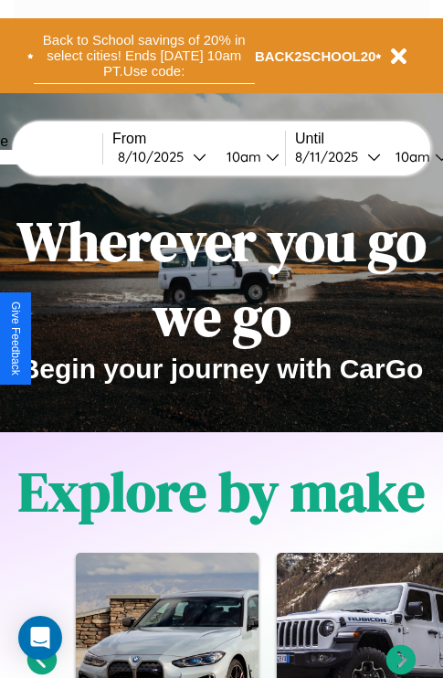
click at [144, 56] on button "Back to School savings of 20% in select cities! Ends [DATE] 10am PT. Use code:" at bounding box center [144, 55] width 221 height 57
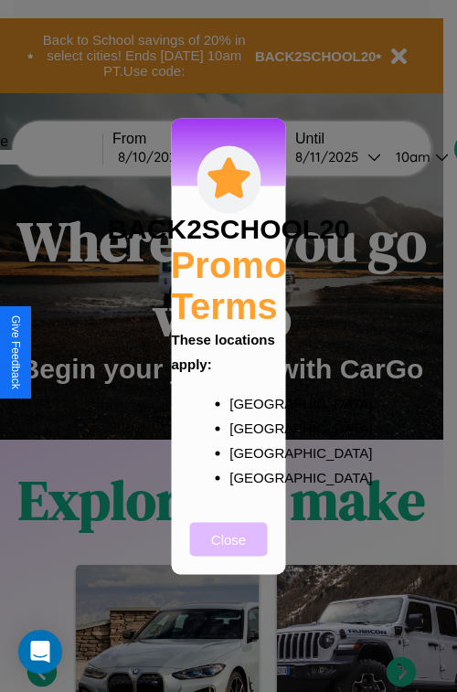
click at [229, 551] on button "Close" at bounding box center [229, 539] width 78 height 34
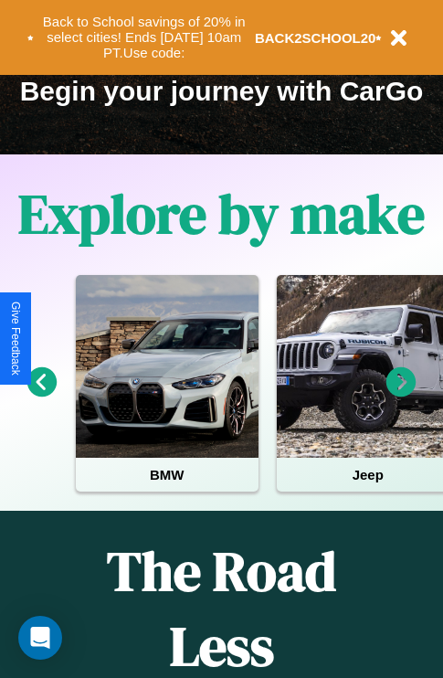
scroll to position [282, 0]
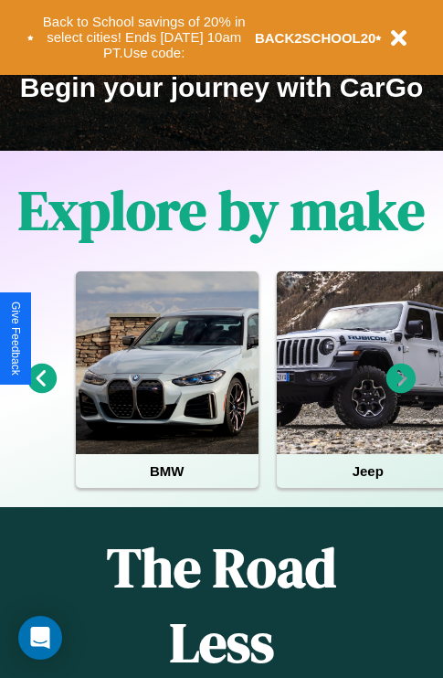
click at [401, 391] on icon at bounding box center [402, 379] width 30 height 30
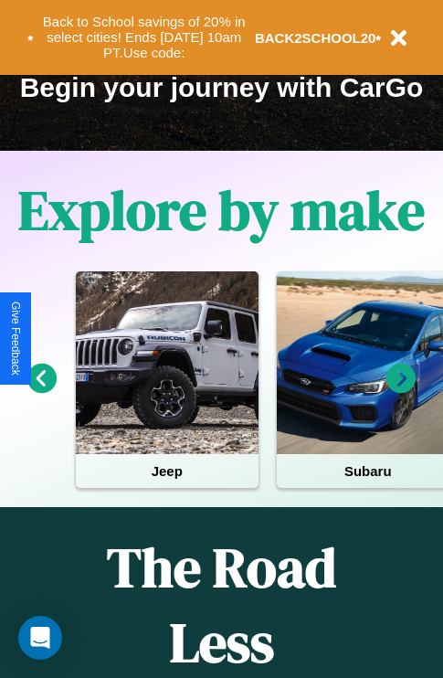
click at [41, 391] on icon at bounding box center [42, 379] width 30 height 30
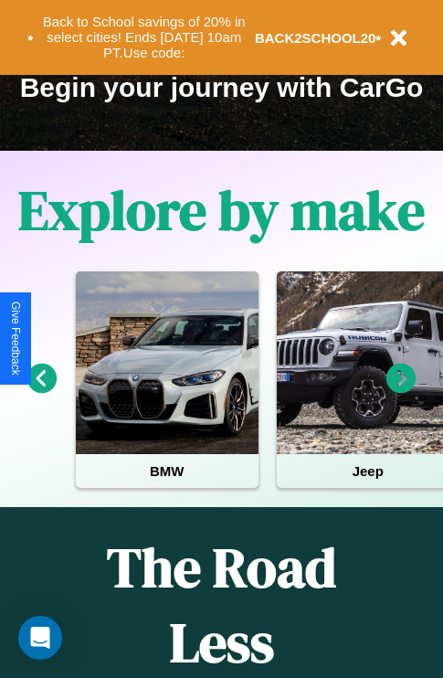
click at [401, 391] on icon at bounding box center [402, 379] width 30 height 30
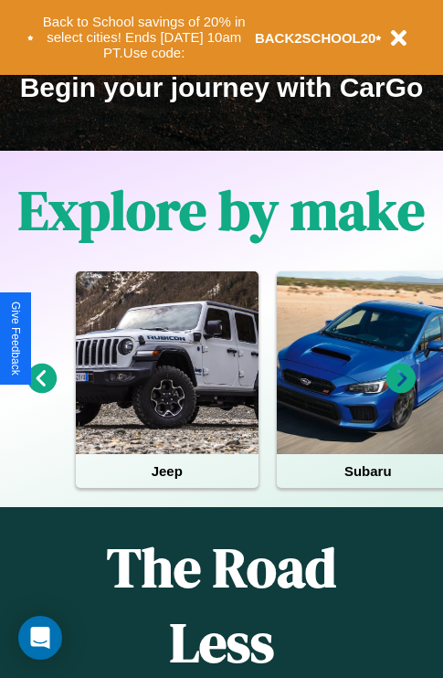
click at [401, 391] on icon at bounding box center [402, 379] width 30 height 30
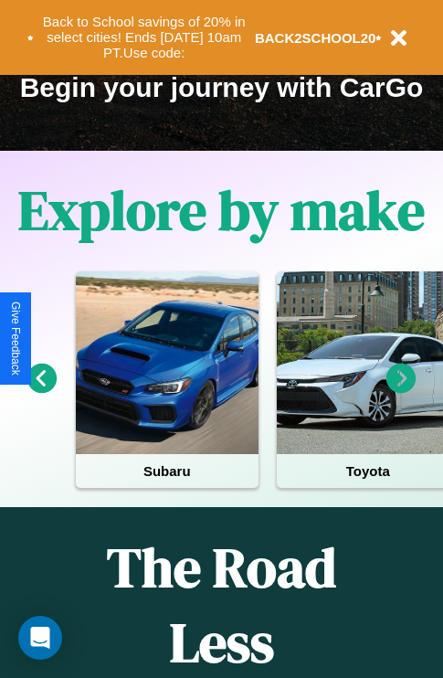
click at [41, 391] on icon at bounding box center [42, 379] width 30 height 30
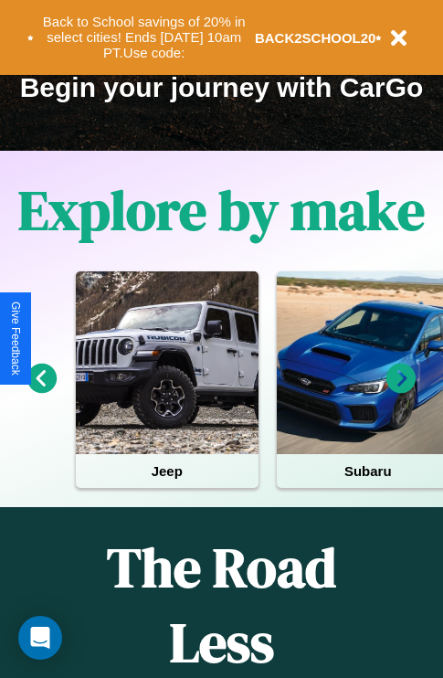
scroll to position [0, 0]
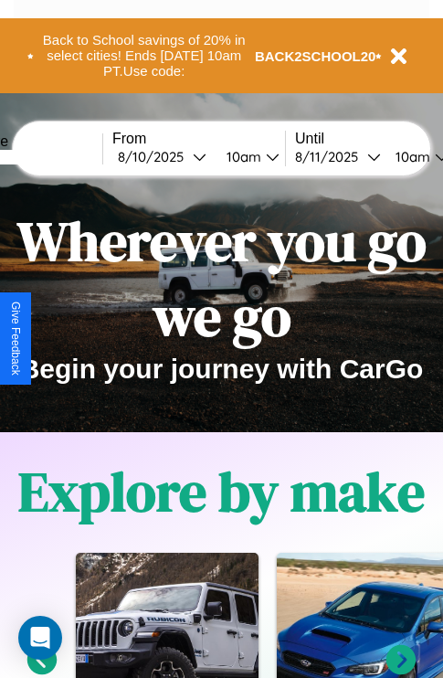
click at [61, 156] on input "text" at bounding box center [33, 157] width 137 height 15
type input "*******"
click at [185, 156] on div "8 / 10 / 2025" at bounding box center [155, 156] width 75 height 17
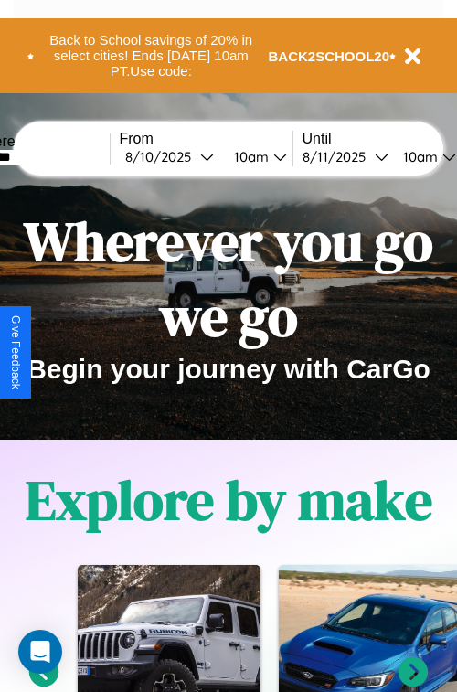
select select "*"
select select "****"
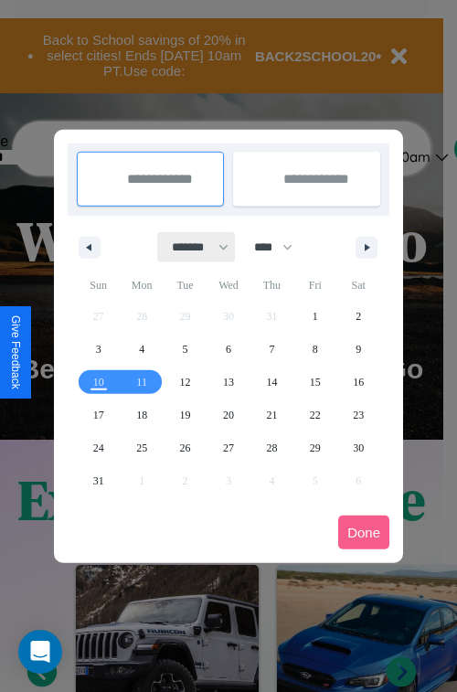
click at [192, 247] on select "******* ******** ***** ***** *** **** **** ****** ********* ******* ******** **…" at bounding box center [197, 247] width 78 height 30
select select "*"
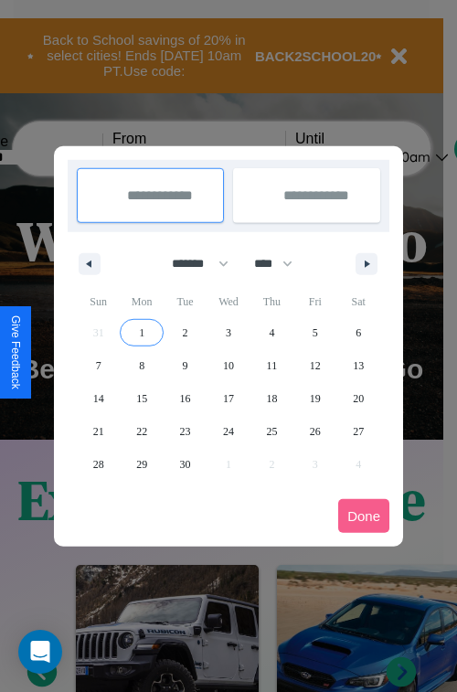
click at [142, 332] on span "1" at bounding box center [141, 332] width 5 height 33
type input "**********"
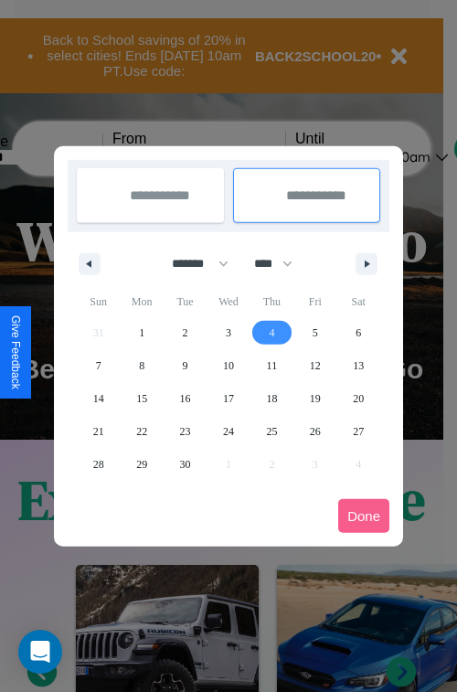
click at [272, 332] on span "4" at bounding box center [271, 332] width 5 height 33
type input "**********"
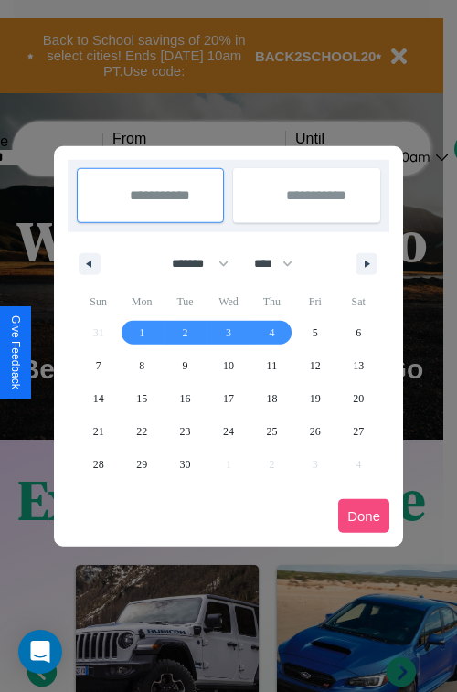
click at [364, 516] on button "Done" at bounding box center [363, 516] width 51 height 34
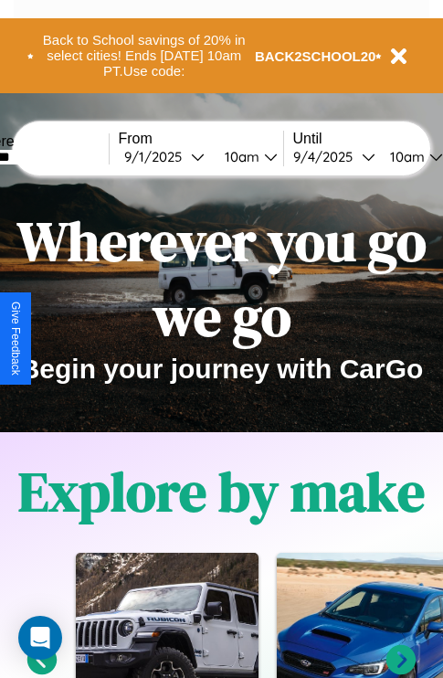
scroll to position [0, 61]
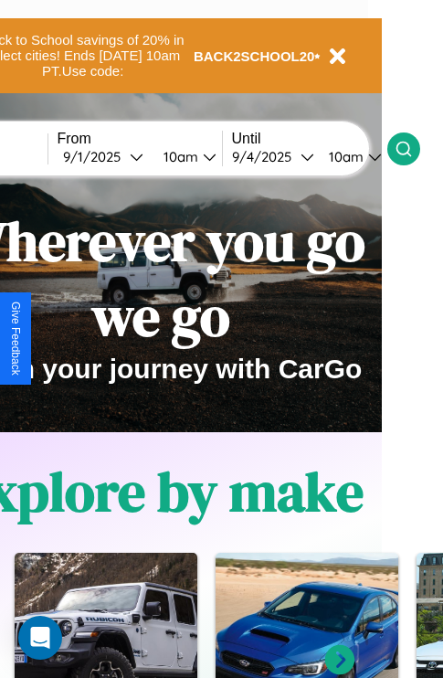
click at [413, 148] on icon at bounding box center [404, 149] width 18 height 18
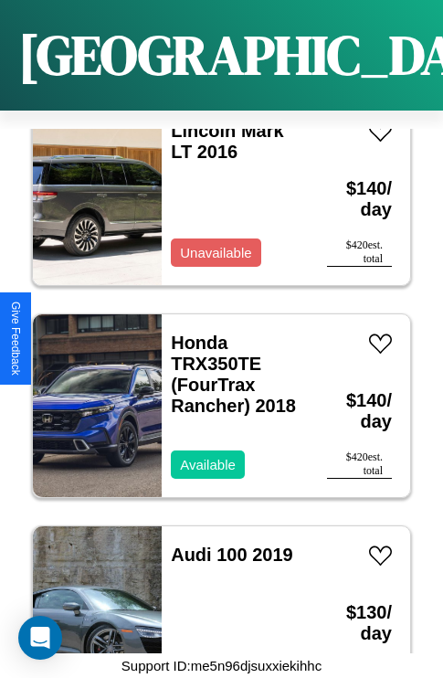
scroll to position [8130, 0]
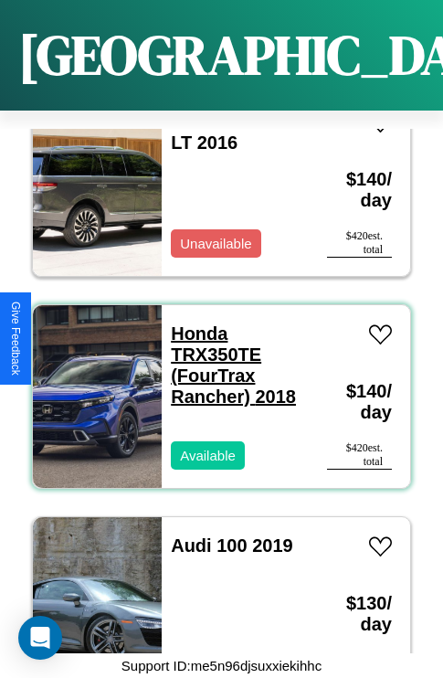
click at [194, 324] on link "Honda TRX350TE (FourTrax Rancher) 2018" at bounding box center [233, 365] width 125 height 83
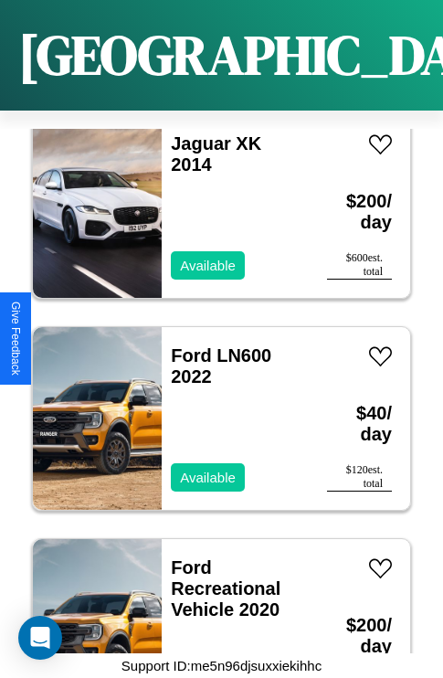
scroll to position [4735, 0]
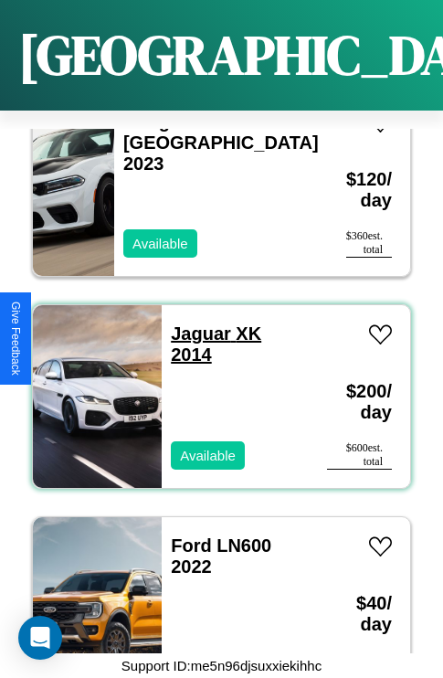
click at [196, 324] on link "Jaguar XK 2014" at bounding box center [216, 344] width 91 height 41
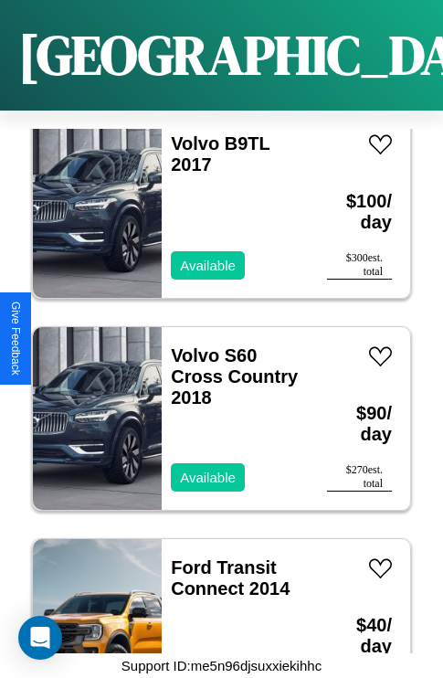
scroll to position [1341, 0]
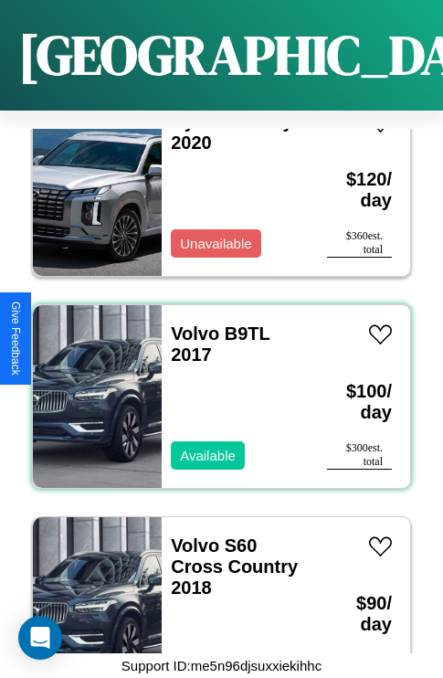
click at [215, 386] on div "Volvo B9TL 2017 Available" at bounding box center [235, 396] width 147 height 183
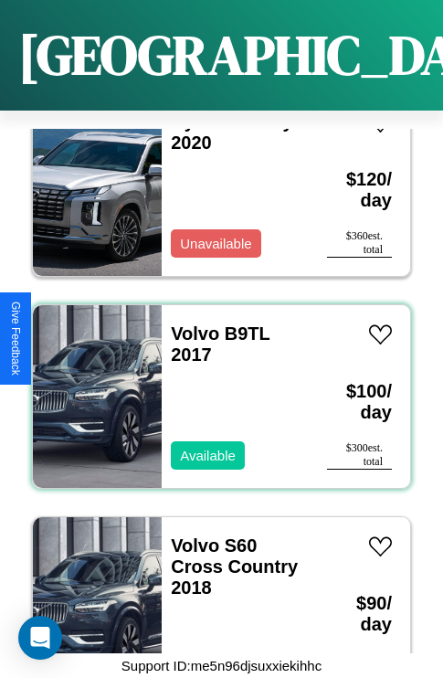
click at [215, 386] on div "Volvo B9TL 2017 Available" at bounding box center [235, 396] width 147 height 183
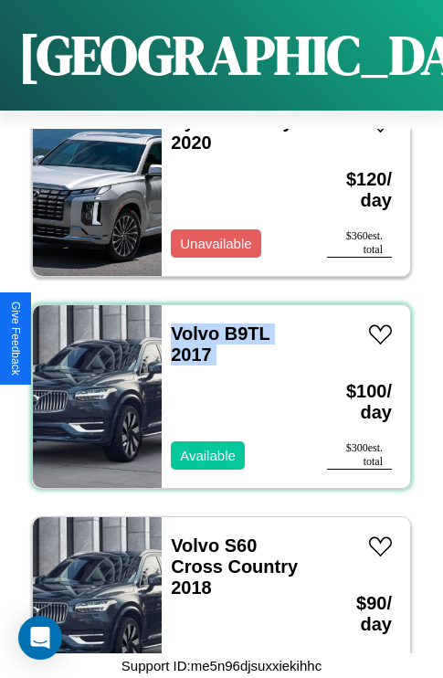
click at [215, 386] on div "Volvo B9TL 2017 Available" at bounding box center [235, 396] width 147 height 183
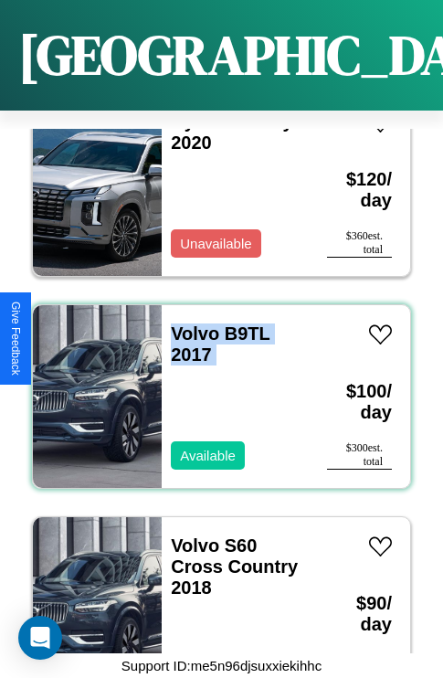
click at [215, 386] on div "Volvo B9TL 2017 Available" at bounding box center [235, 396] width 147 height 183
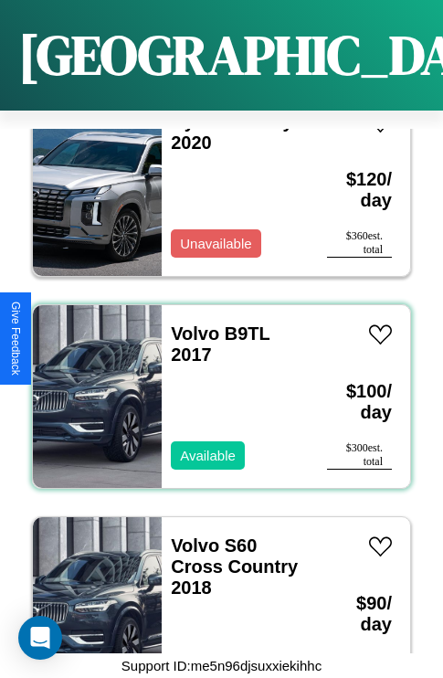
click at [215, 386] on div "Volvo B9TL 2017 Available" at bounding box center [235, 396] width 147 height 183
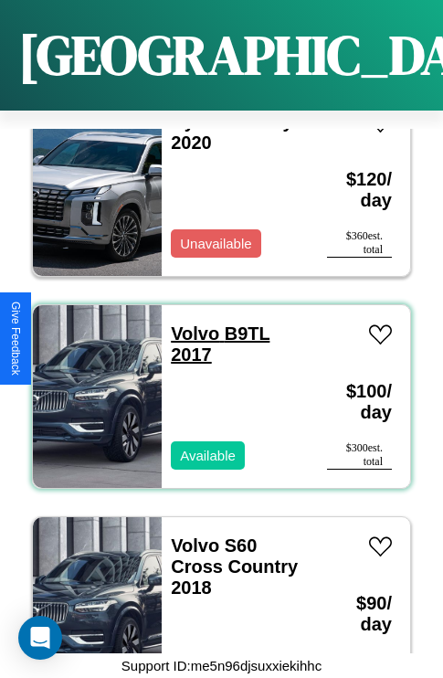
click at [189, 324] on link "Volvo B9TL 2017" at bounding box center [220, 344] width 99 height 41
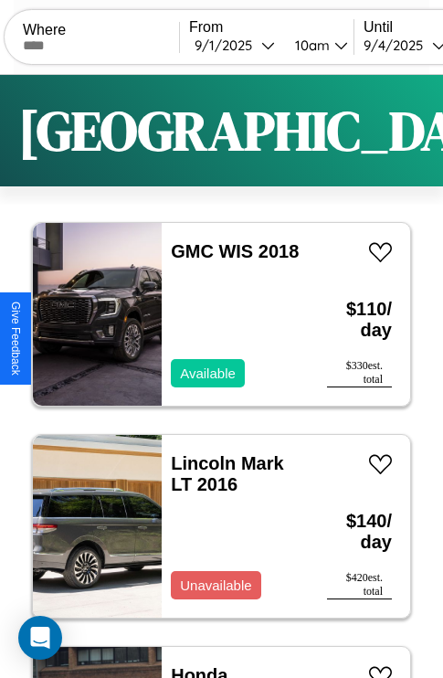
scroll to position [0, 0]
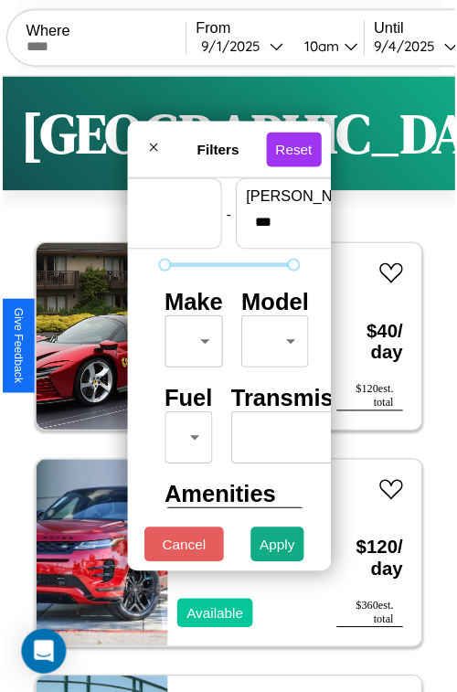
scroll to position [54, 0]
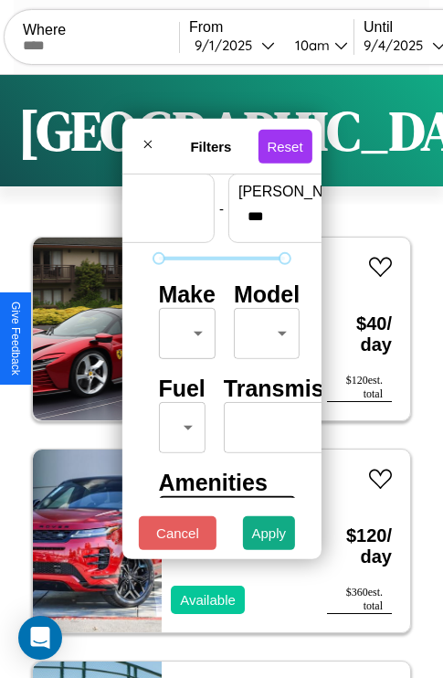
click at [184, 329] on body "CarGo Where From 9 / 1 / 2025 10am Until 9 / 4 / 2025 10am Become a Host Login …" at bounding box center [221, 377] width 443 height 754
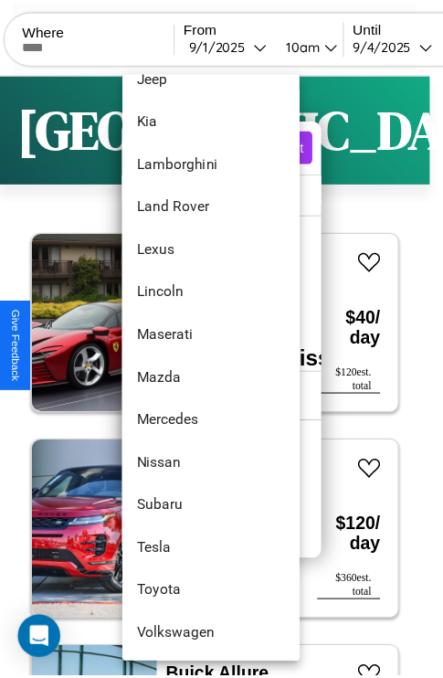
scroll to position [990, 0]
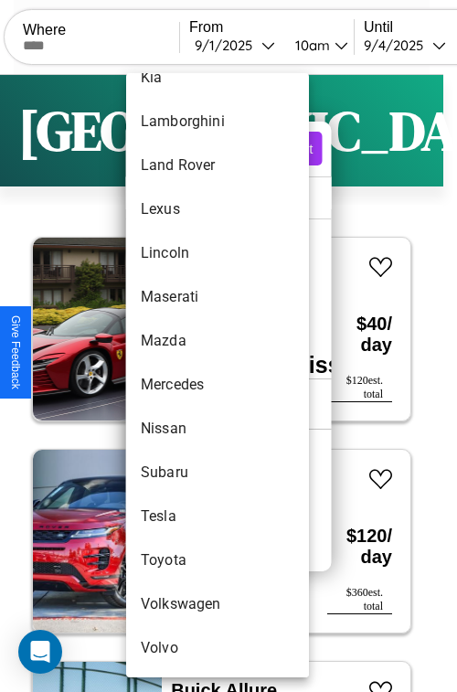
click at [183, 604] on li "Volkswagen" at bounding box center [217, 604] width 183 height 44
type input "**********"
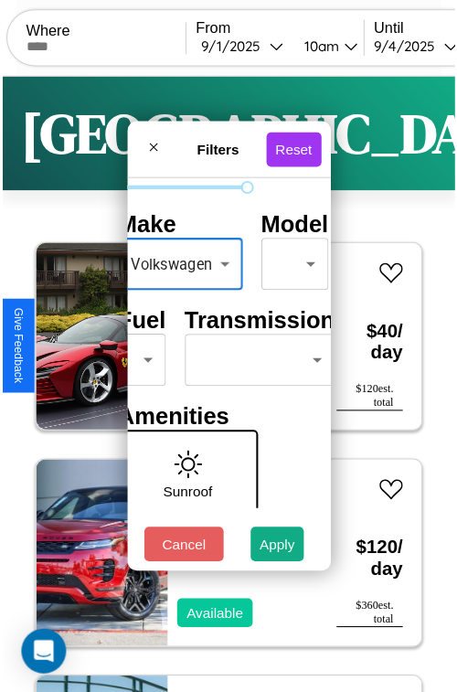
scroll to position [148, 58]
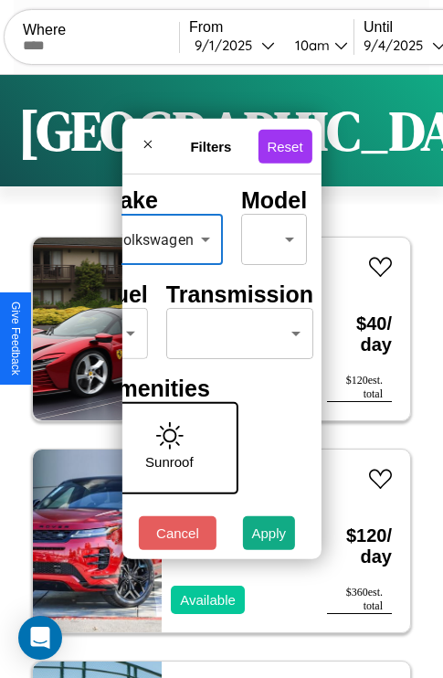
click at [236, 329] on body "CarGo Where From 9 / 1 / 2025 10am Until 9 / 4 / 2025 10am Become a Host Login …" at bounding box center [221, 377] width 443 height 754
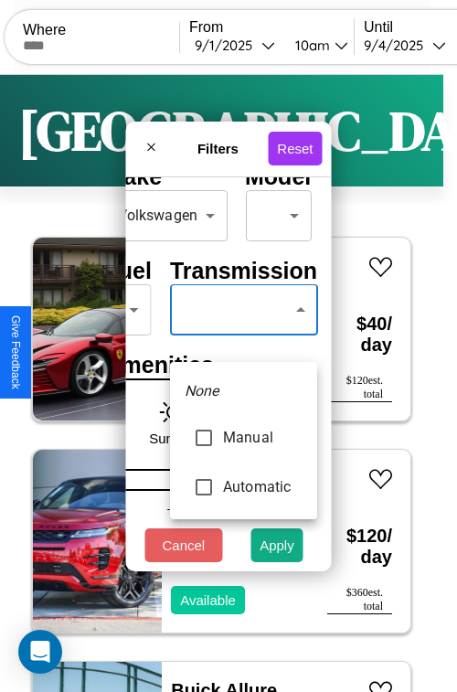
type input "******"
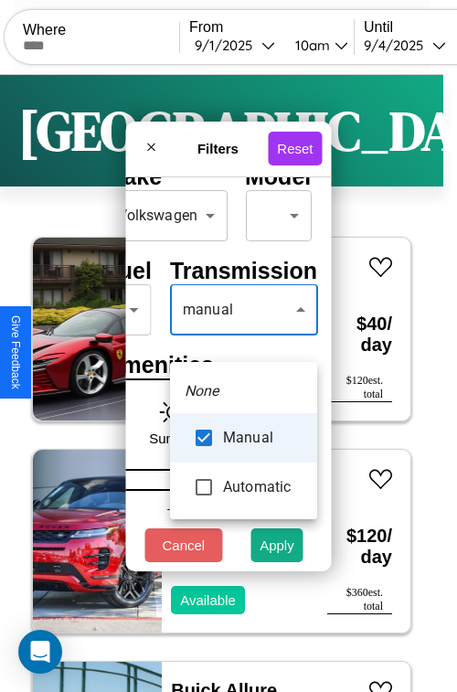
click at [243, 336] on div at bounding box center [228, 346] width 457 height 692
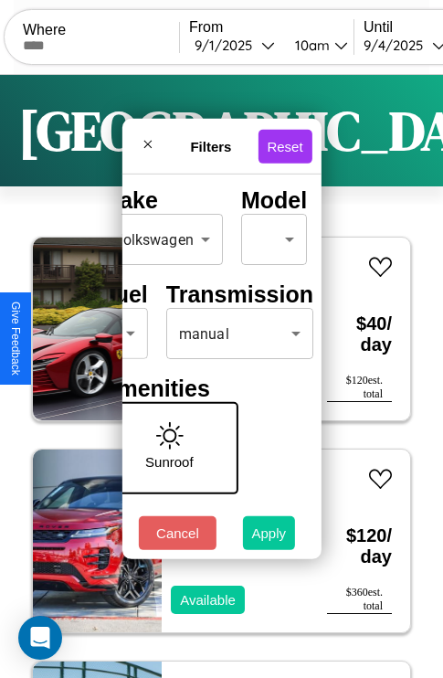
click at [270, 538] on button "Apply" at bounding box center [269, 534] width 53 height 34
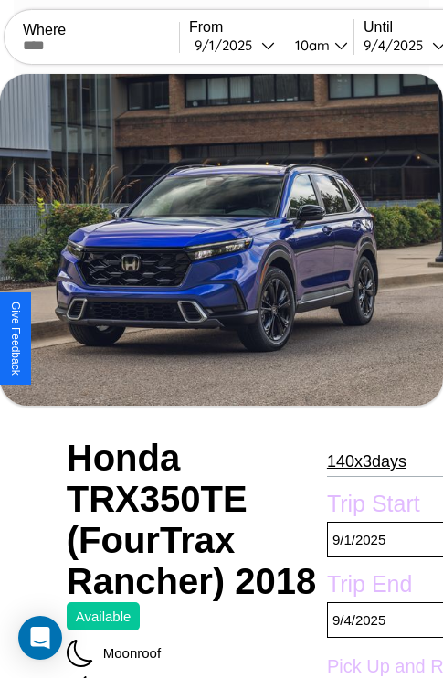
scroll to position [480, 80]
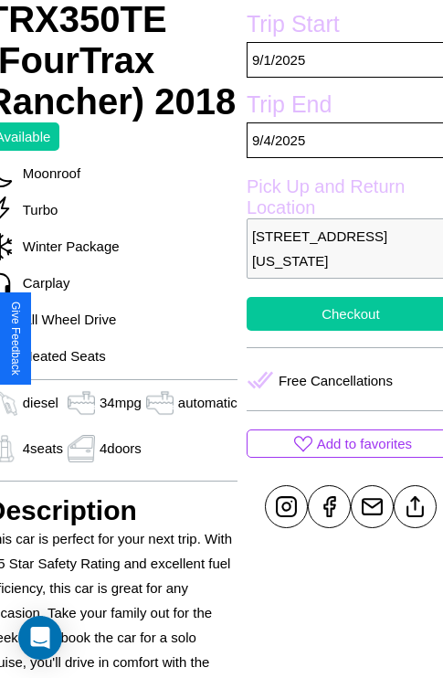
click at [338, 331] on button "Checkout" at bounding box center [351, 314] width 208 height 34
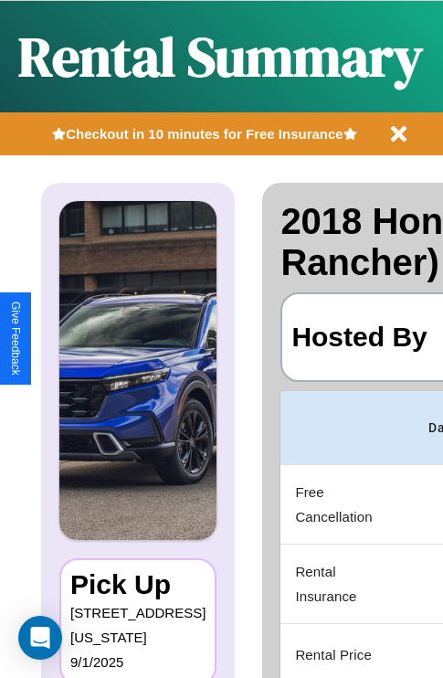
scroll to position [0, 354]
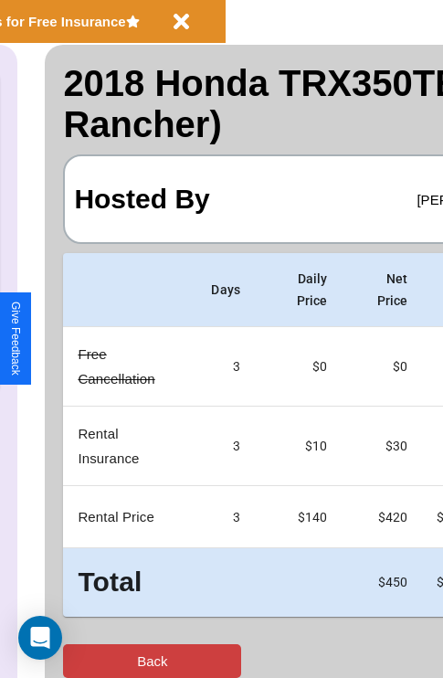
click at [89, 661] on button "Back" at bounding box center [152, 662] width 178 height 34
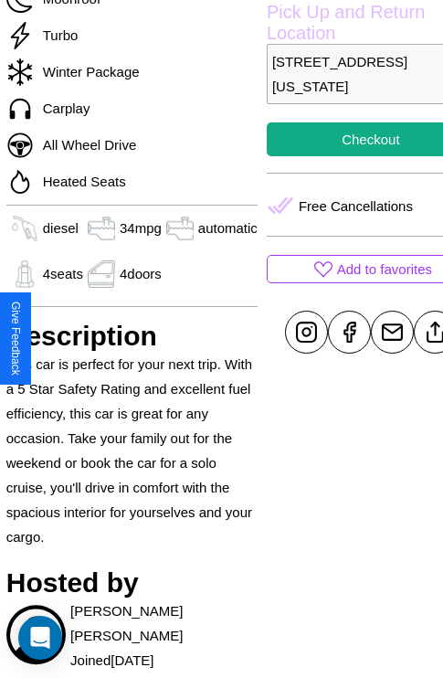
scroll to position [673, 62]
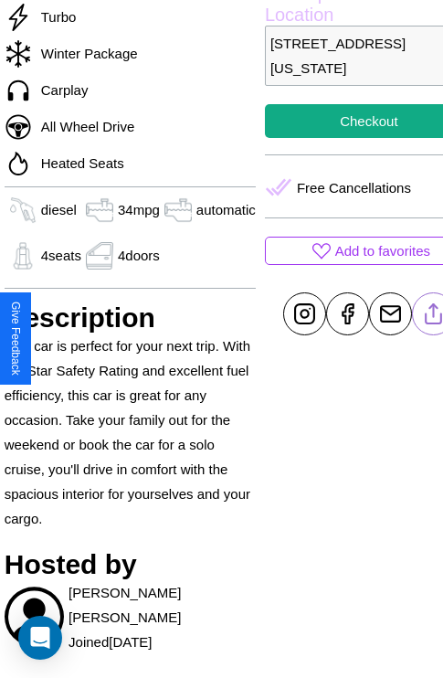
click at [433, 317] on line at bounding box center [433, 310] width 0 height 13
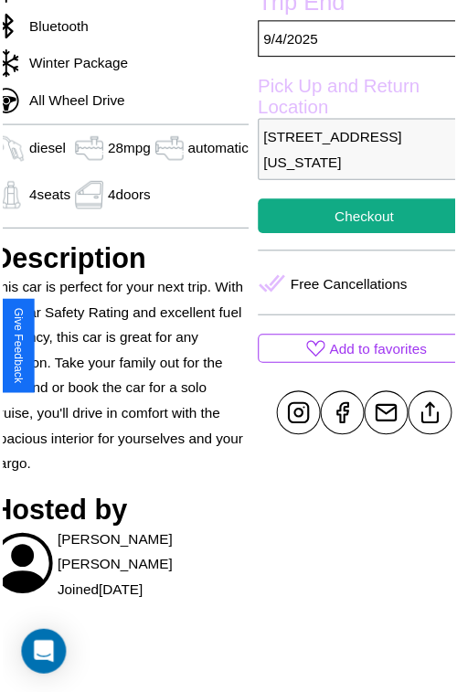
scroll to position [611, 80]
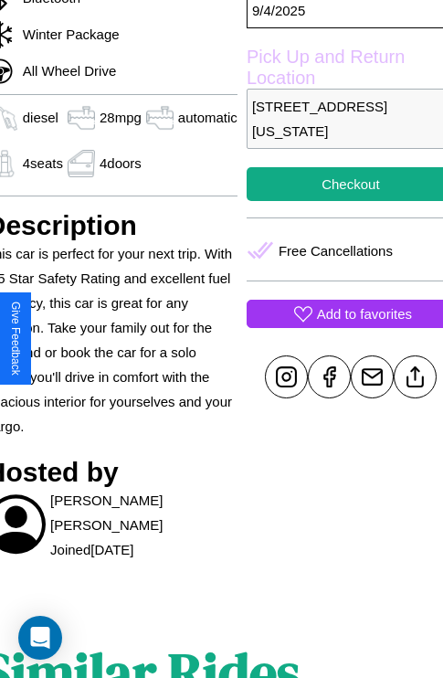
click at [338, 326] on p "Add to favorites" at bounding box center [364, 314] width 95 height 25
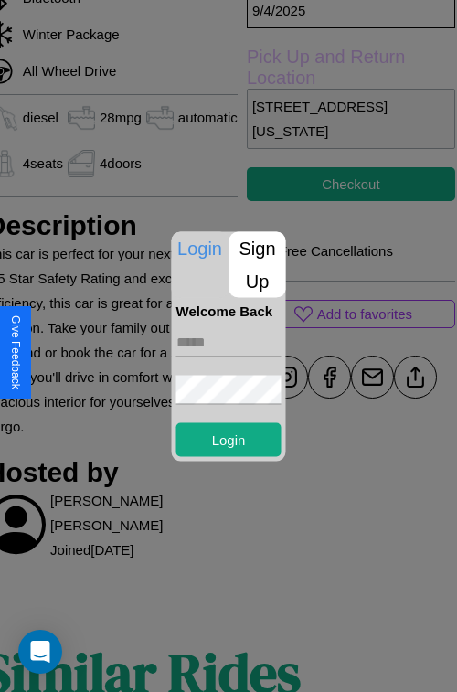
click at [257, 264] on p "Sign Up" at bounding box center [258, 264] width 57 height 66
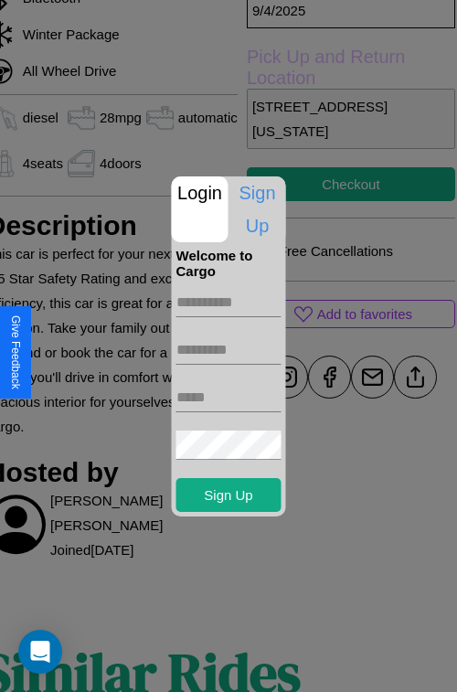
click at [229, 302] on input "text" at bounding box center [228, 302] width 105 height 29
type input "****"
click at [229, 349] on input "text" at bounding box center [228, 350] width 105 height 29
type input "*******"
click at [229, 397] on input "text" at bounding box center [228, 397] width 105 height 29
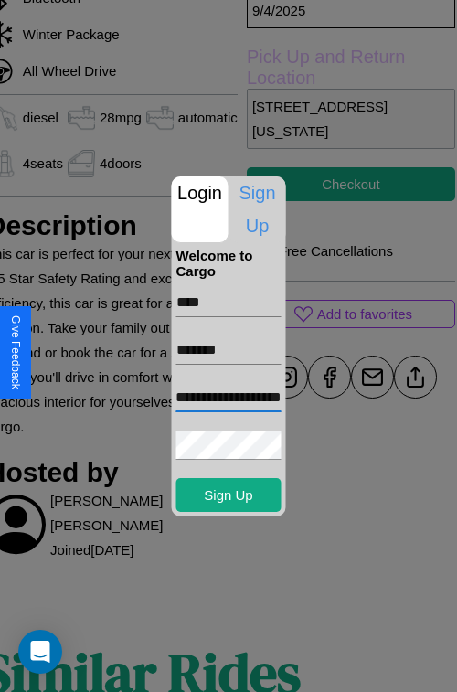
scroll to position [0, 51]
type input "**********"
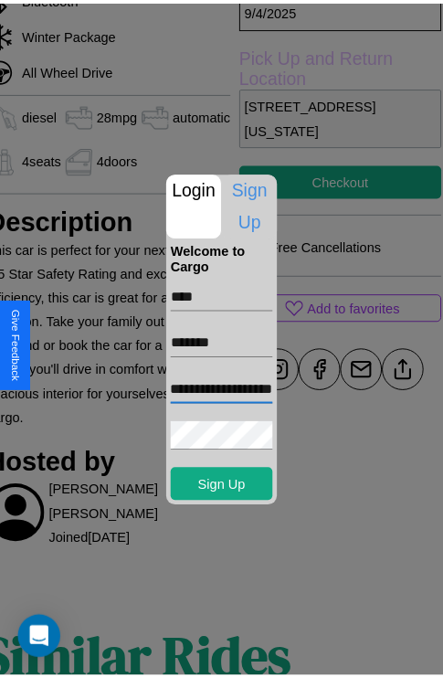
scroll to position [0, 0]
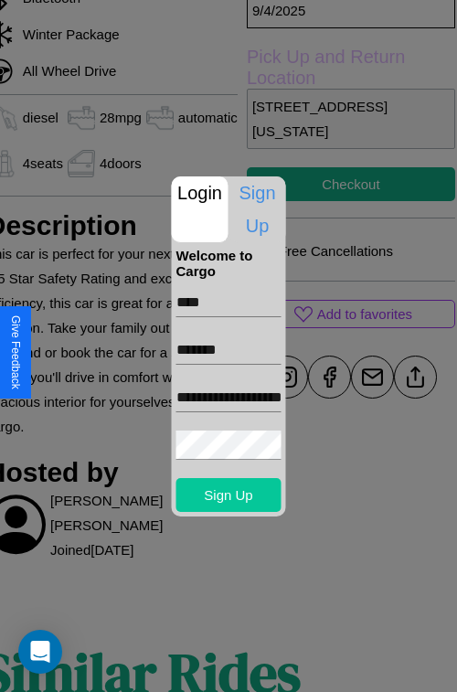
click at [229, 495] on button "Sign Up" at bounding box center [228, 495] width 105 height 34
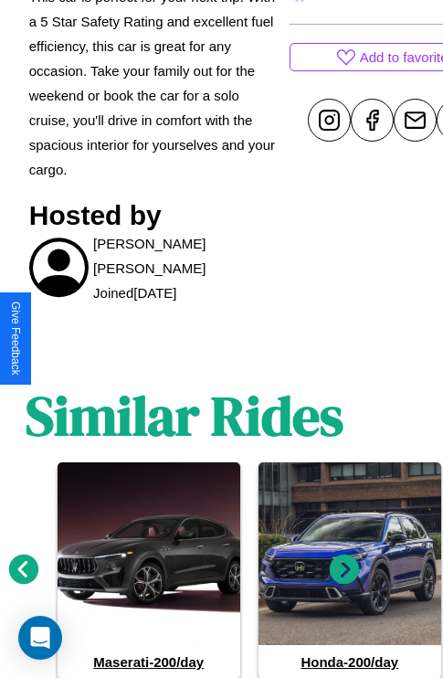
scroll to position [929, 27]
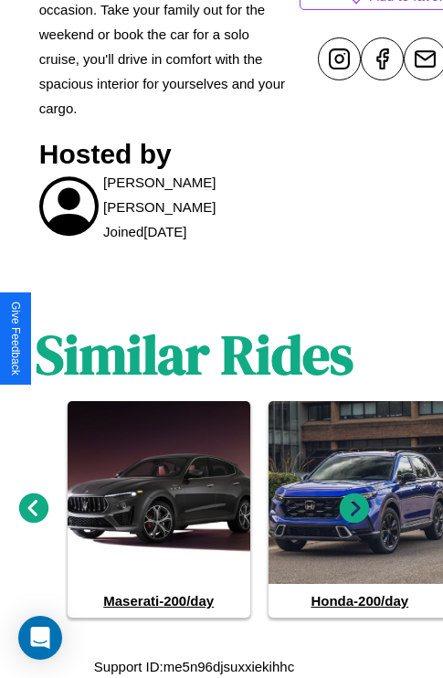
click at [355, 508] on icon at bounding box center [355, 509] width 30 height 30
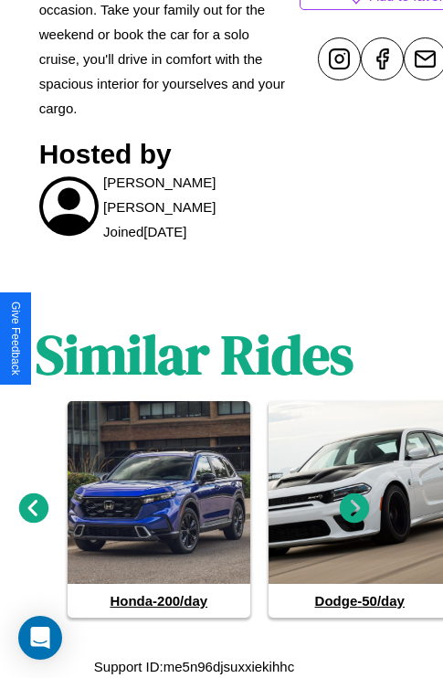
click at [355, 508] on icon at bounding box center [355, 509] width 30 height 30
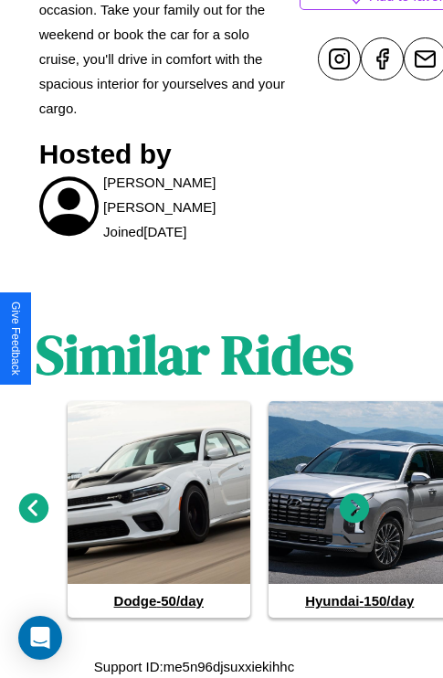
click at [33, 508] on icon at bounding box center [34, 509] width 30 height 30
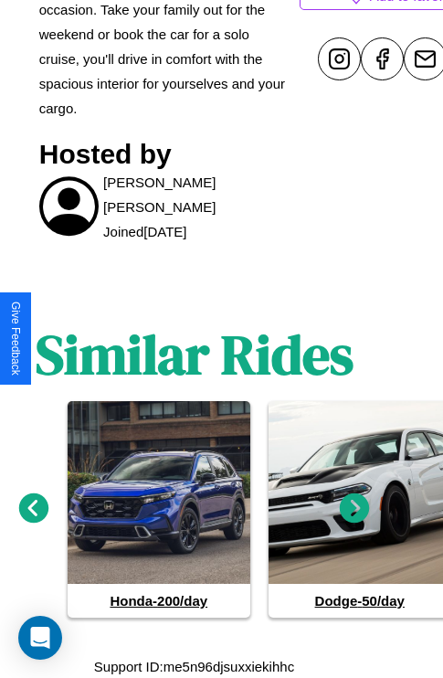
click at [355, 508] on icon at bounding box center [355, 509] width 30 height 30
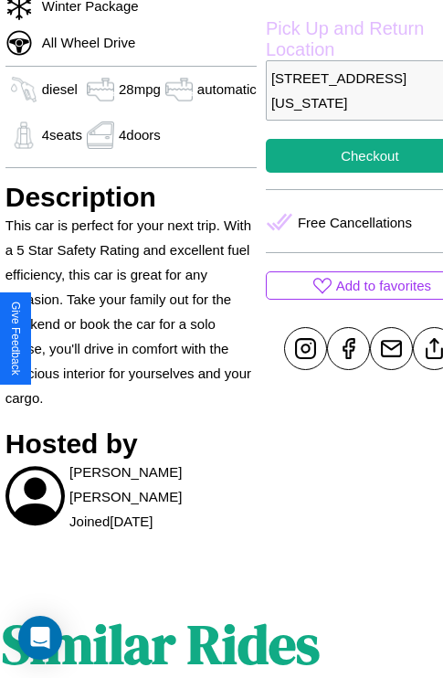
scroll to position [481, 80]
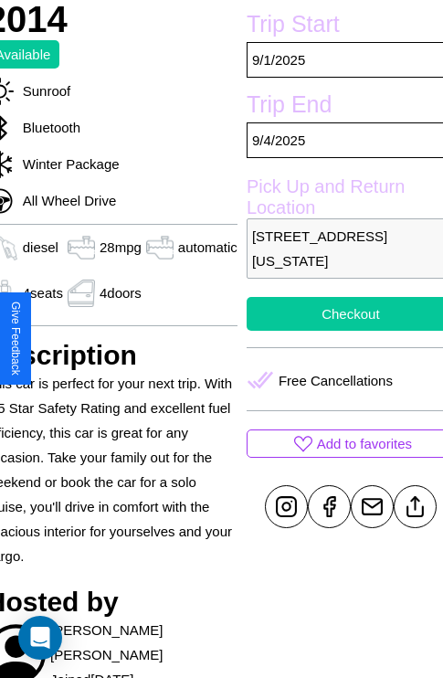
click at [338, 331] on button "Checkout" at bounding box center [351, 314] width 208 height 34
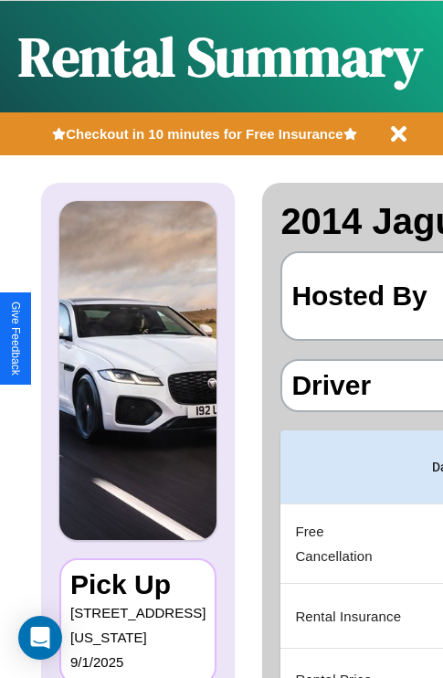
scroll to position [0, 354]
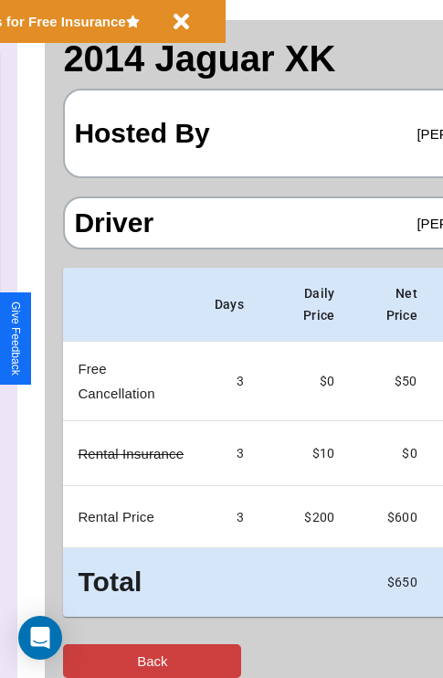
click at [89, 661] on button "Back" at bounding box center [152, 662] width 178 height 34
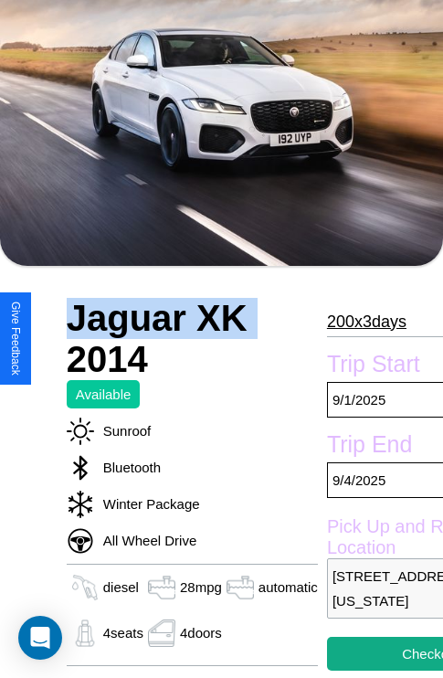
scroll to position [123, 0]
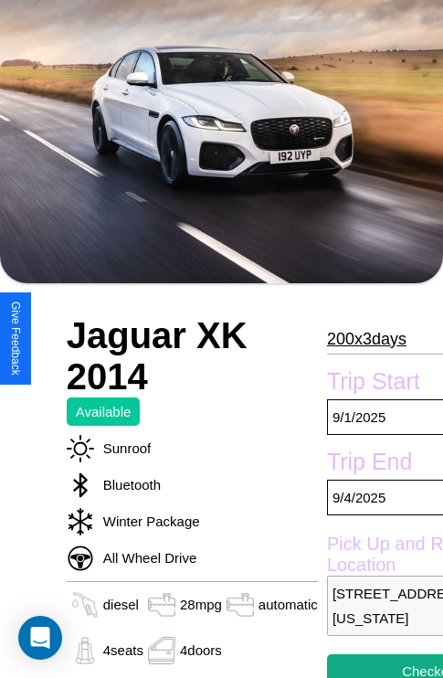
click at [361, 338] on p "200 x 3 days" at bounding box center [367, 339] width 80 height 29
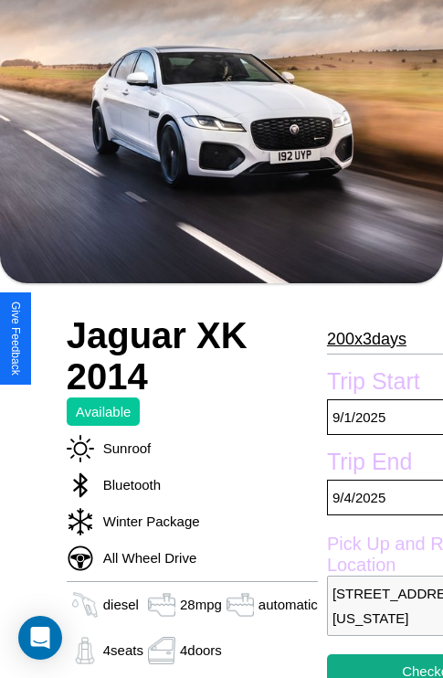
click at [361, 338] on p "200 x 3 days" at bounding box center [367, 339] width 80 height 29
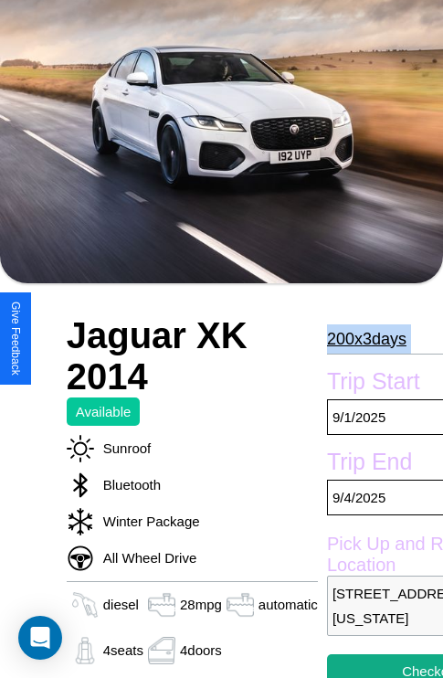
click at [361, 338] on p "200 x 3 days" at bounding box center [367, 339] width 80 height 29
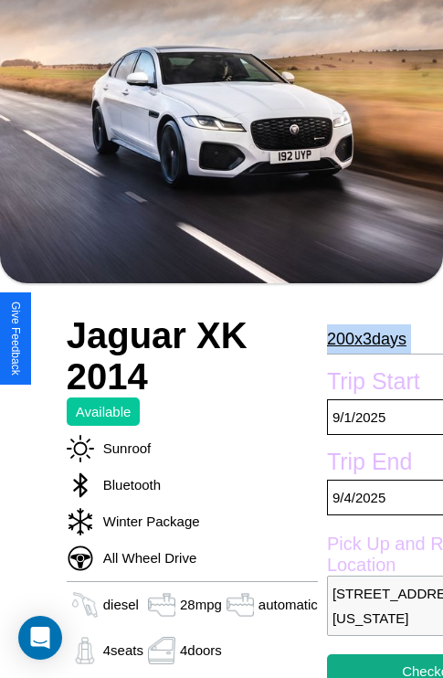
click at [361, 338] on p "200 x 3 days" at bounding box center [367, 339] width 80 height 29
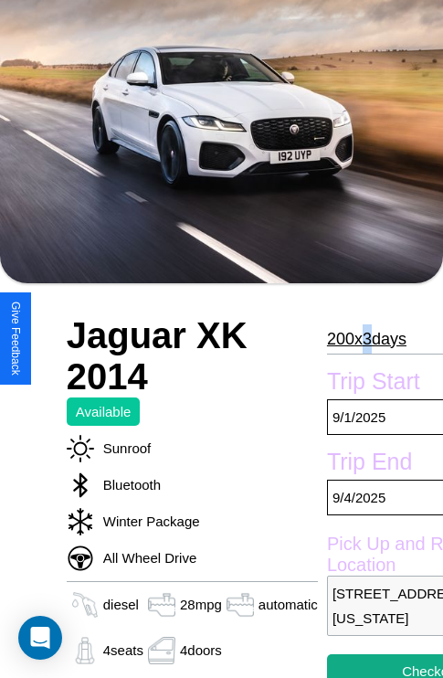
click at [361, 338] on p "200 x 3 days" at bounding box center [367, 339] width 80 height 29
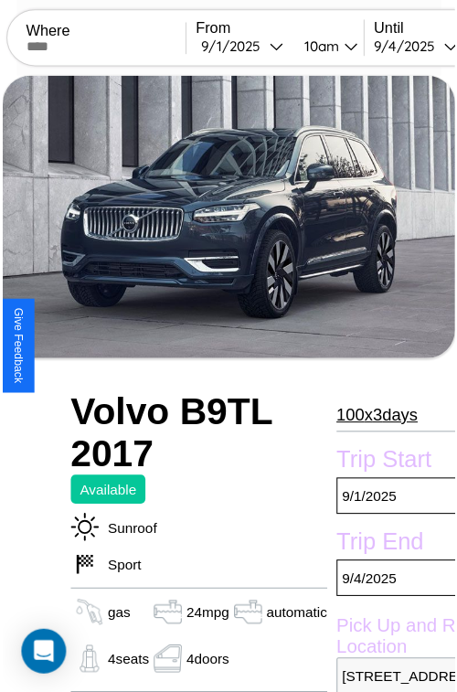
scroll to position [146, 77]
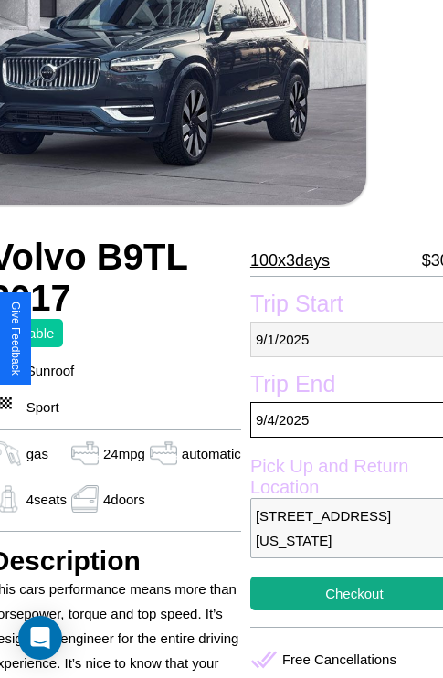
click at [339, 339] on p "9 / 1 / 2025" at bounding box center [355, 340] width 208 height 36
select select "*"
select select "****"
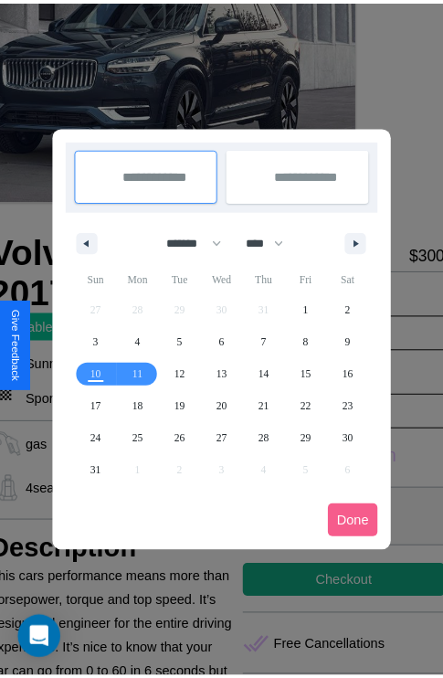
scroll to position [0, 77]
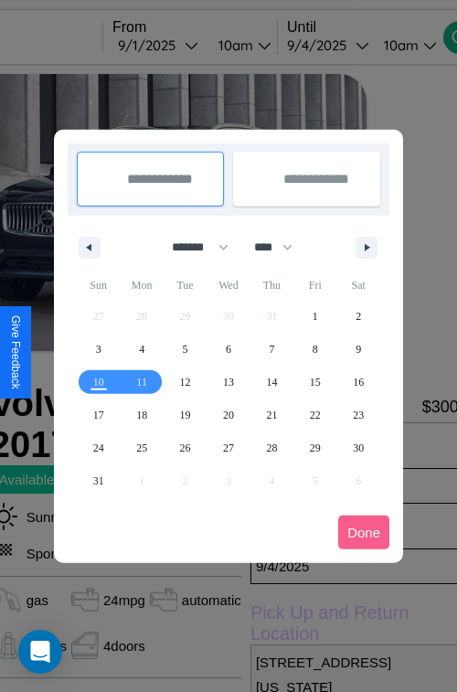
click at [184, 45] on div at bounding box center [228, 346] width 457 height 692
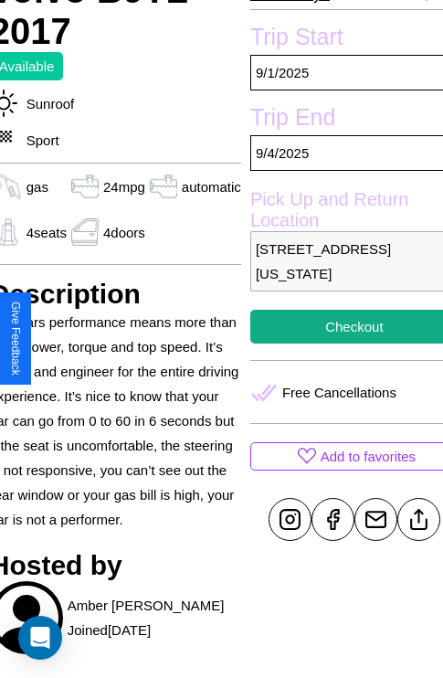
scroll to position [425, 77]
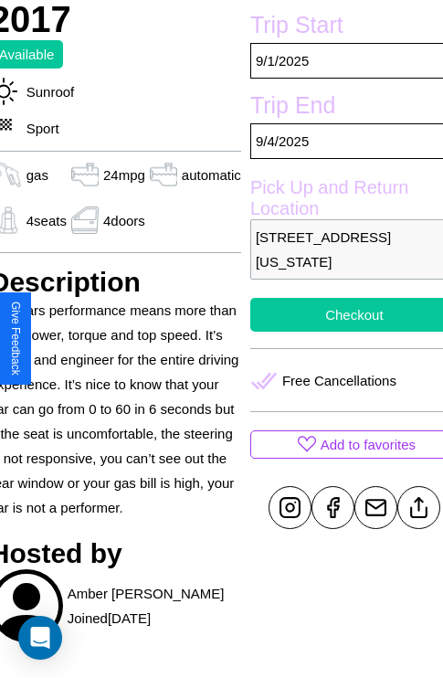
click at [339, 332] on button "Checkout" at bounding box center [355, 315] width 208 height 34
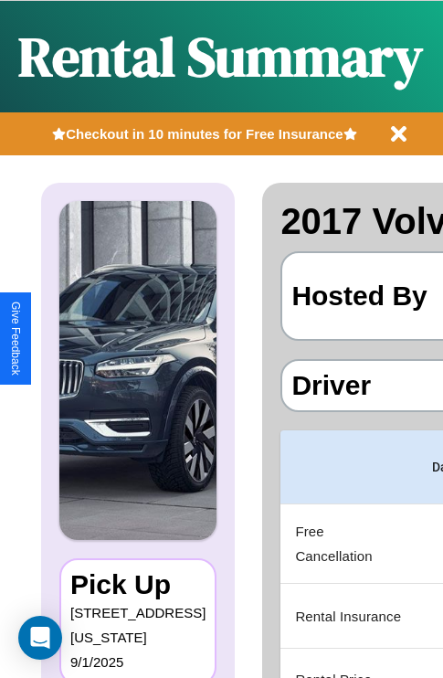
scroll to position [0, 354]
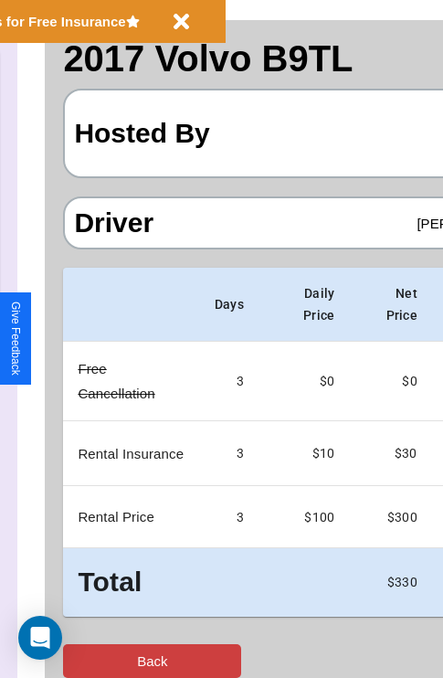
click at [89, 661] on button "Back" at bounding box center [152, 662] width 178 height 34
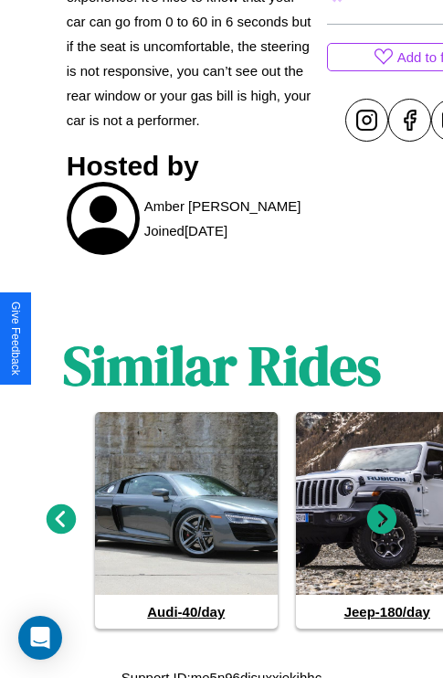
scroll to position [849, 0]
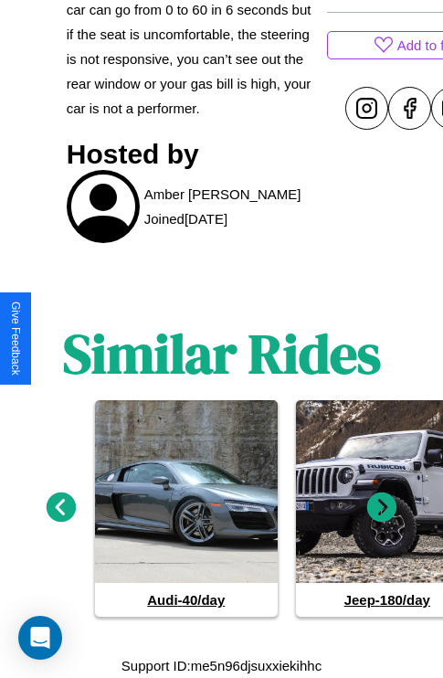
click at [382, 508] on icon at bounding box center [383, 508] width 30 height 30
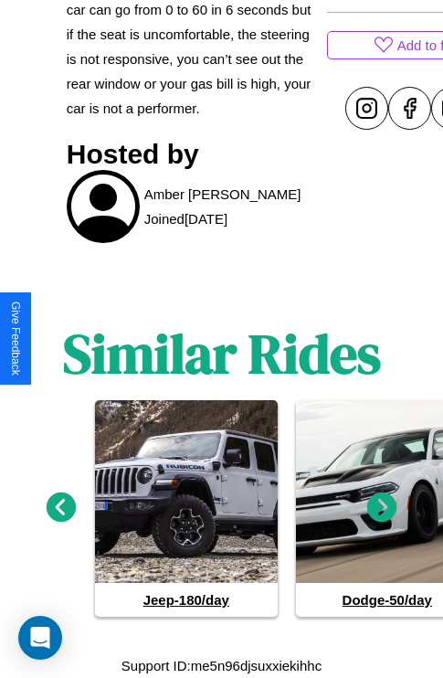
click at [60, 508] on icon at bounding box center [62, 508] width 30 height 30
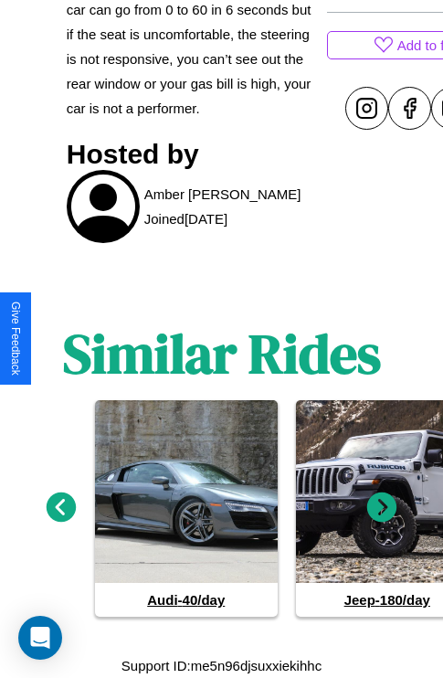
click at [382, 508] on icon at bounding box center [383, 508] width 30 height 30
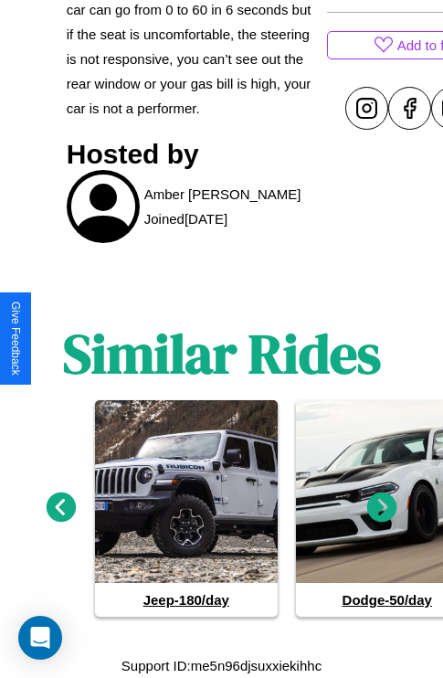
click at [60, 508] on icon at bounding box center [62, 508] width 30 height 30
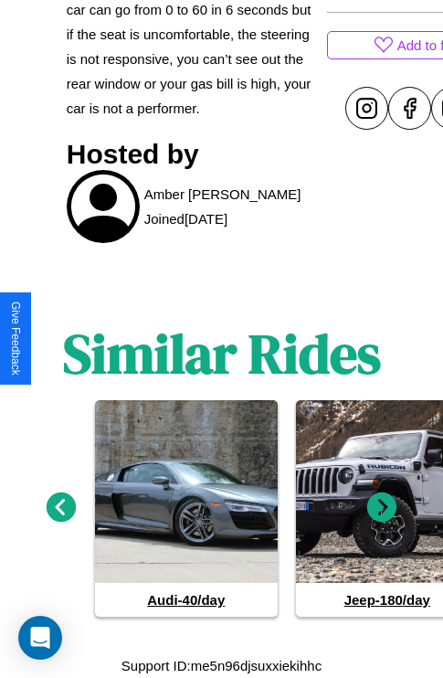
click at [382, 508] on icon at bounding box center [383, 508] width 30 height 30
